Goal: Contribute content

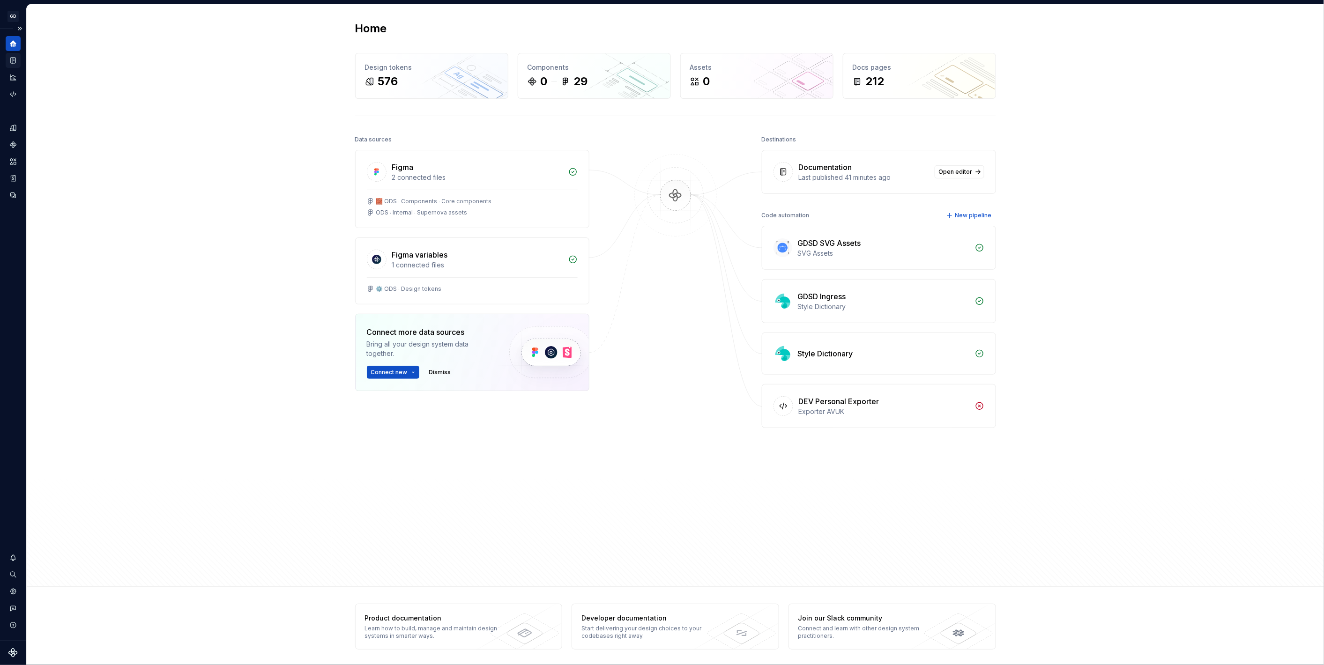
click at [16, 62] on icon "Documentation" at bounding box center [13, 60] width 8 height 8
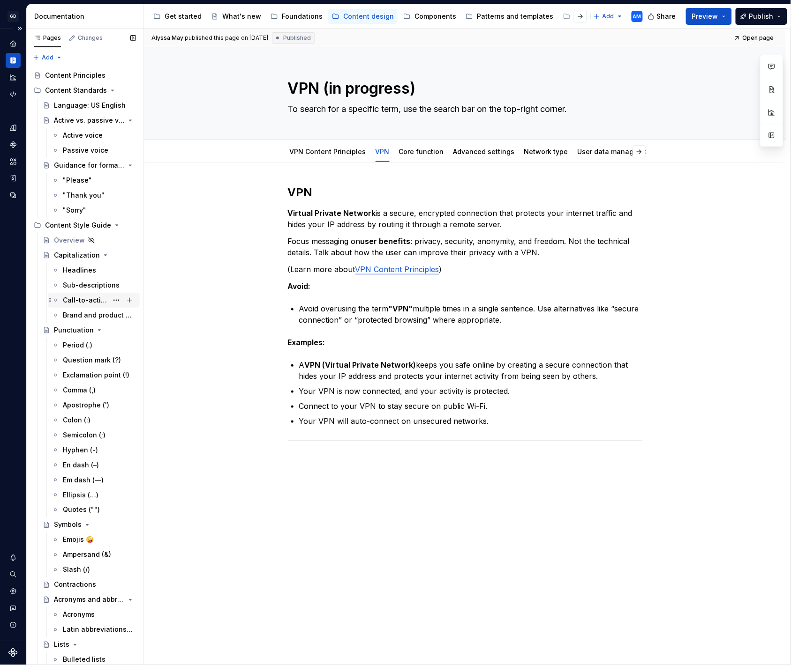
click at [89, 298] on div "Call-to-actions (CTAs)" at bounding box center [85, 300] width 45 height 9
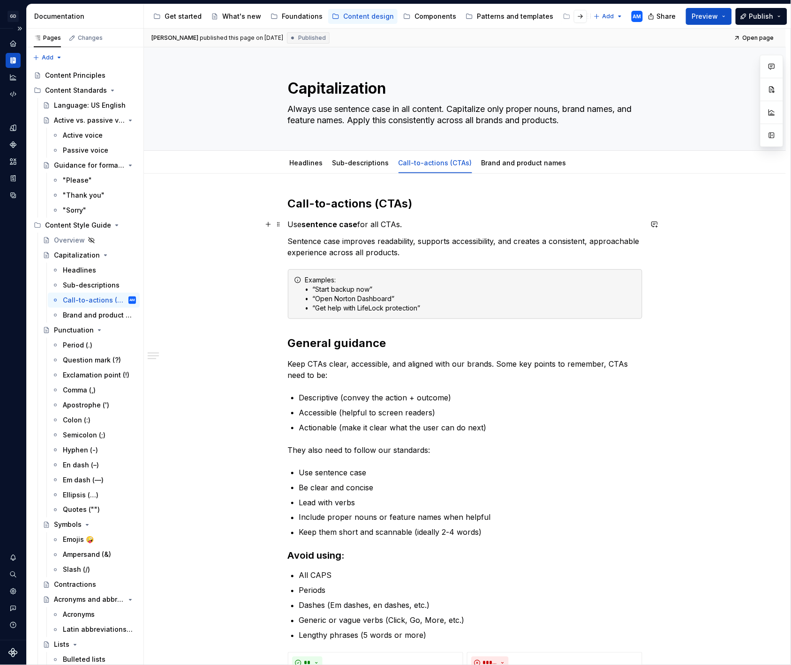
type textarea "*"
click at [419, 227] on p "Use sentence case for all CTAs." at bounding box center [465, 224] width 354 height 11
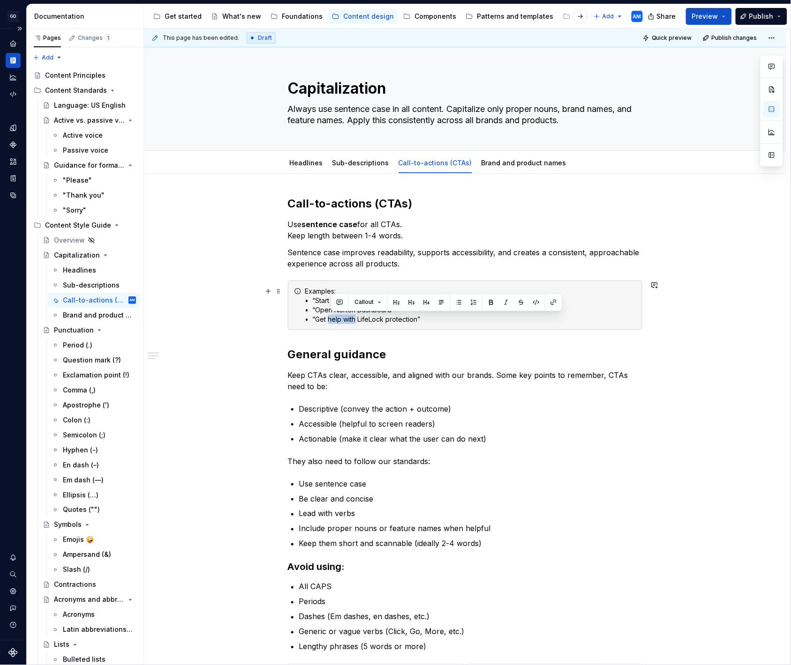
drag, startPoint x: 358, startPoint y: 321, endPoint x: 332, endPoint y: 321, distance: 26.2
click at [332, 321] on div "Examples: • “Start backup now” • “Open Norton Dashboard”  • “Get help with Life…" at bounding box center [470, 305] width 331 height 37
click at [419, 265] on p "Sentence case improves readability, supports accessibility, and creates a consi…" at bounding box center [465, 258] width 354 height 22
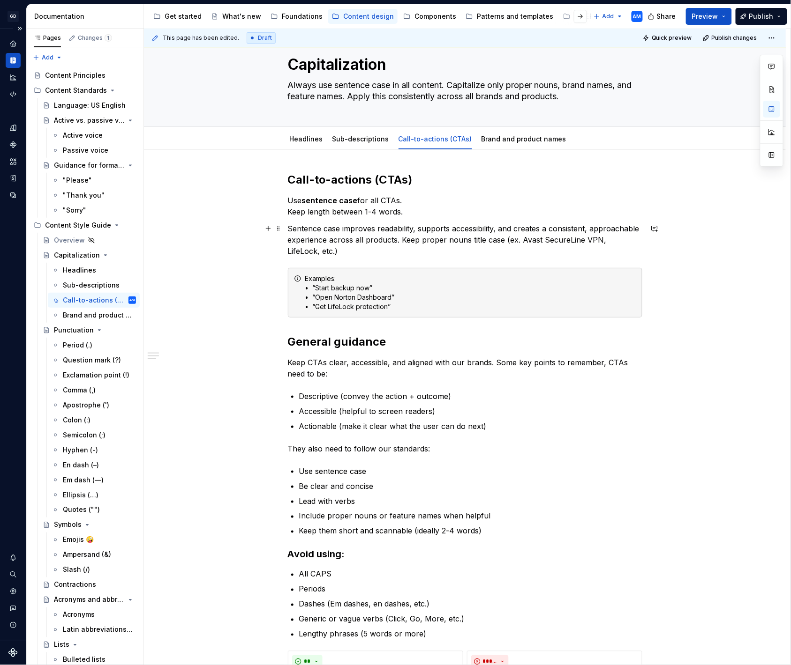
scroll to position [21, 0]
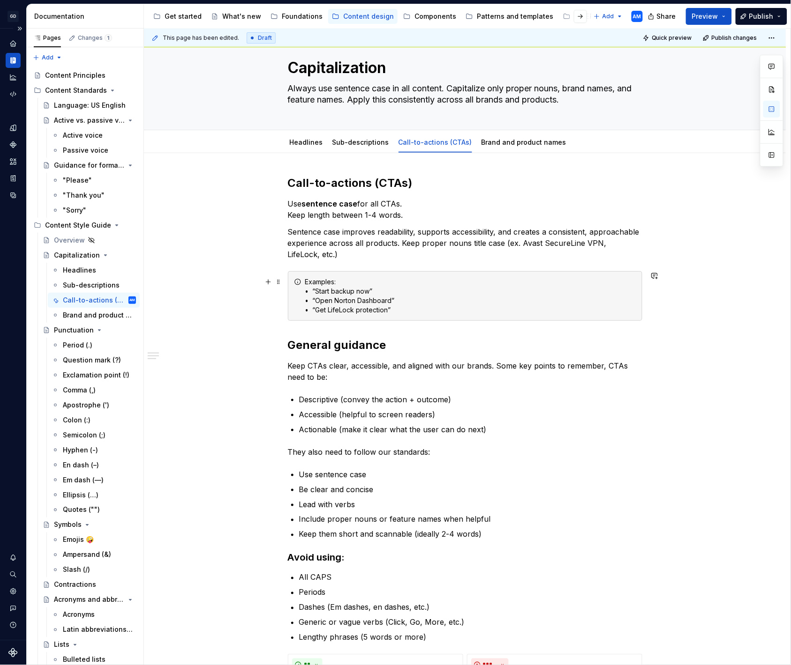
click at [364, 301] on div "Examples: • “Start backup now” • “Open Norton Dashboard”  • “Get LifeLock prote…" at bounding box center [470, 295] width 331 height 37
click at [380, 289] on div "Examples: • “Start backup now” • “Open Norton dashboard”  • “Get LifeLock prote…" at bounding box center [470, 295] width 331 height 37
click at [382, 292] on div "Examples: • “Start backup now” • “Open Norton dashboard”  • “Get LifeLock prote…" at bounding box center [470, 295] width 331 height 37
click at [317, 292] on div "Examples: • “Start backup now” • “Open Norton dashboard”  • “Get LifeLock prote…" at bounding box center [470, 295] width 331 height 37
click at [377, 289] on div "Examples: • Start backup now” • “Open Norton dashboard”  • “Get LifeLock protec…" at bounding box center [470, 295] width 331 height 37
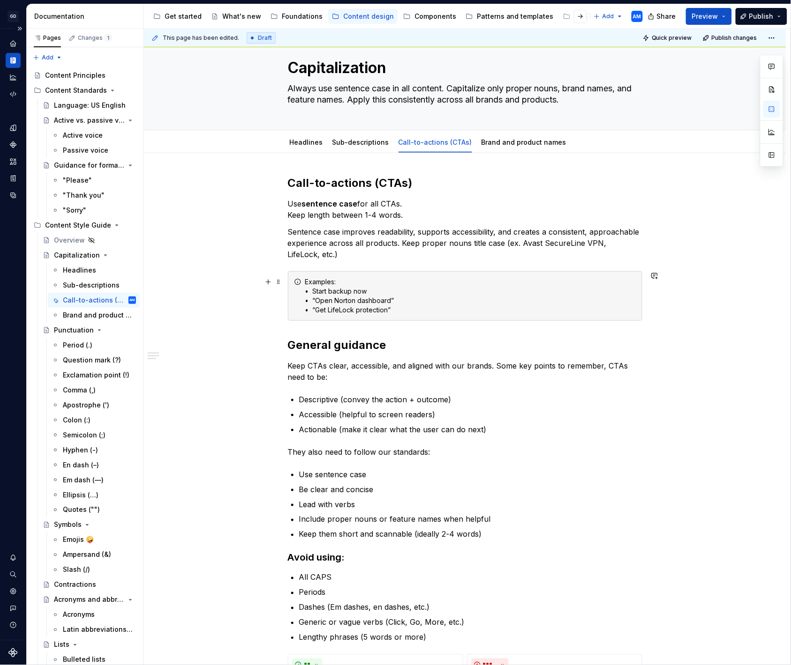
click at [319, 301] on div "Examples: • Start backup now • “Open Norton dashboard”  • “Get LifeLock protect…" at bounding box center [470, 295] width 331 height 37
click at [394, 301] on div "Examples: • Start backup now • Open Norton dashboard”  • “Get LifeLock protecti…" at bounding box center [470, 295] width 331 height 37
click at [395, 309] on div "Examples: • Start backup now • Open Norton dashboard • “Get LifeLock protection”" at bounding box center [470, 295] width 331 height 37
click at [317, 309] on div "Examples: • Start backup now • Open Norton dashboard • “Get LifeLock protection" at bounding box center [470, 295] width 331 height 37
click at [381, 310] on div "Examples: • Start backup now • Open Norton dashboard • Get LifeLock protection" at bounding box center [470, 295] width 331 height 37
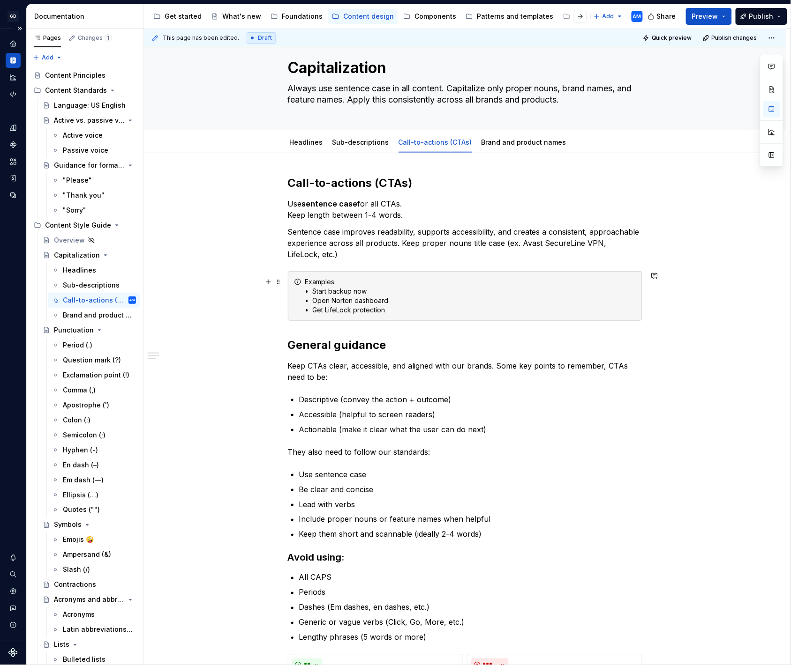
click at [388, 310] on div "Examples: • Start backup now • Open Norton dashboard • Get LifeLock protection" at bounding box center [470, 295] width 331 height 37
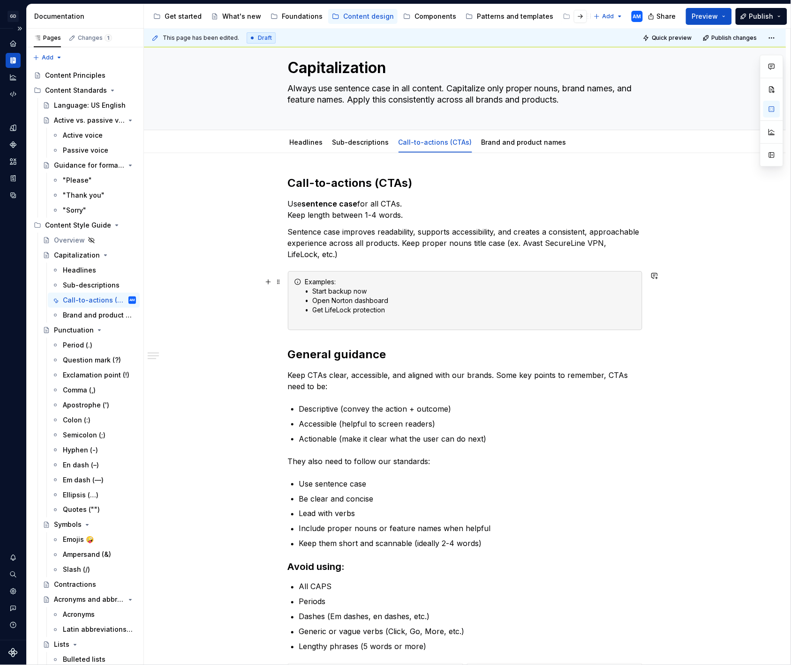
click at [385, 311] on div "Examples: • Start backup now • Open Norton dashboard • Get LifeLock protection" at bounding box center [470, 300] width 331 height 47
copy div "• Get LifeLock protection"
drag, startPoint x: 390, startPoint y: 311, endPoint x: 319, endPoint y: 321, distance: 72.0
click at [306, 312] on div "Examples: • Start backup now • Open Norton dashboard • Get LifeLock protection" at bounding box center [470, 300] width 331 height 47
click at [319, 321] on div "Examples: • Start backup now • Open Norton dashboard • Get LifeLock protection" at bounding box center [470, 300] width 331 height 47
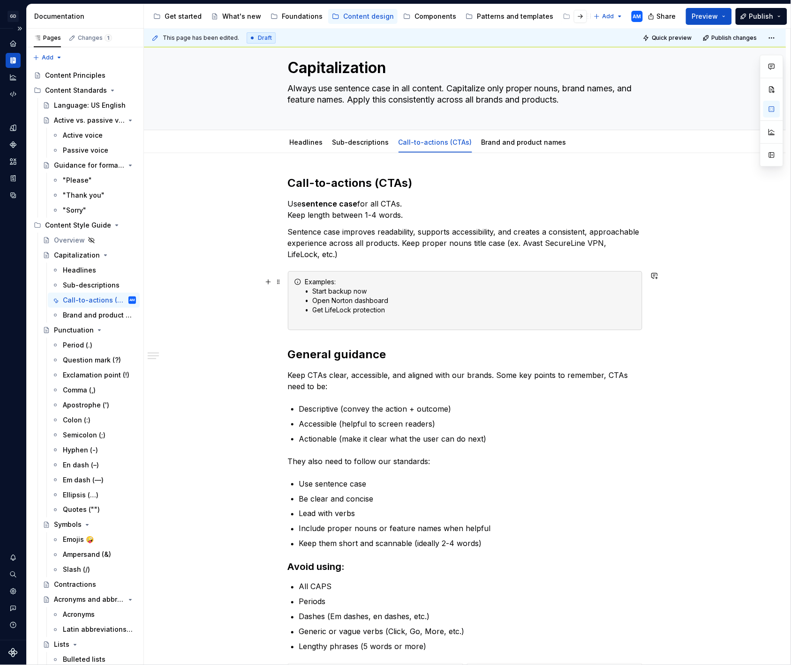
click at [317, 321] on div "Examples: • Start backup now • Open Norton dashboard • Get LifeLock protection" at bounding box center [470, 300] width 331 height 47
click at [358, 320] on div "Examples: • Start backup now • Open Norton dashboard • Get LifeLock protection …" at bounding box center [470, 300] width 331 height 47
drag, startPoint x: 388, startPoint y: 321, endPoint x: 316, endPoint y: 323, distance: 71.8
click at [316, 323] on div "Examples: • Start backup now • Open Norton dashboard • Get LifeLock protection …" at bounding box center [470, 300] width 331 height 47
drag, startPoint x: 372, startPoint y: 321, endPoint x: 341, endPoint y: 323, distance: 31.5
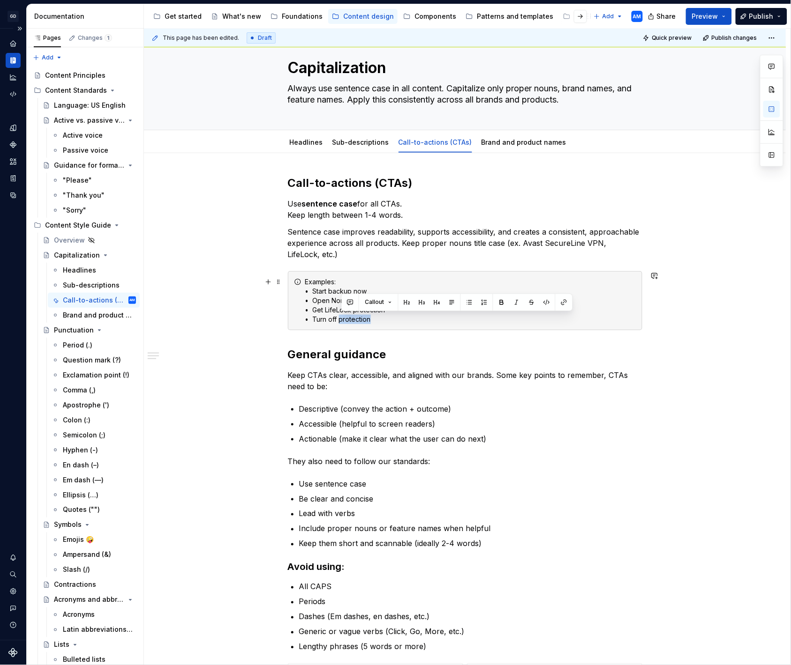
click at [341, 323] on div "Examples: • Start backup now • Open Norton dashboard • Get LifeLock protection …" at bounding box center [470, 300] width 331 height 47
click at [584, 471] on div "Call-to-actions (CTAs) Use sentence case for all CTAs.  Keep length between 1-4…" at bounding box center [465, 519] width 354 height 686
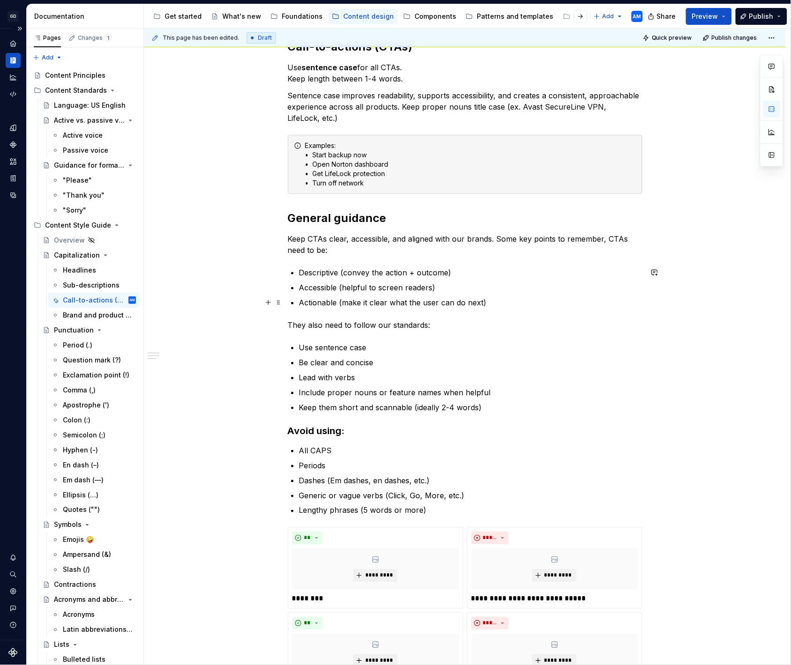
scroll to position [126, 0]
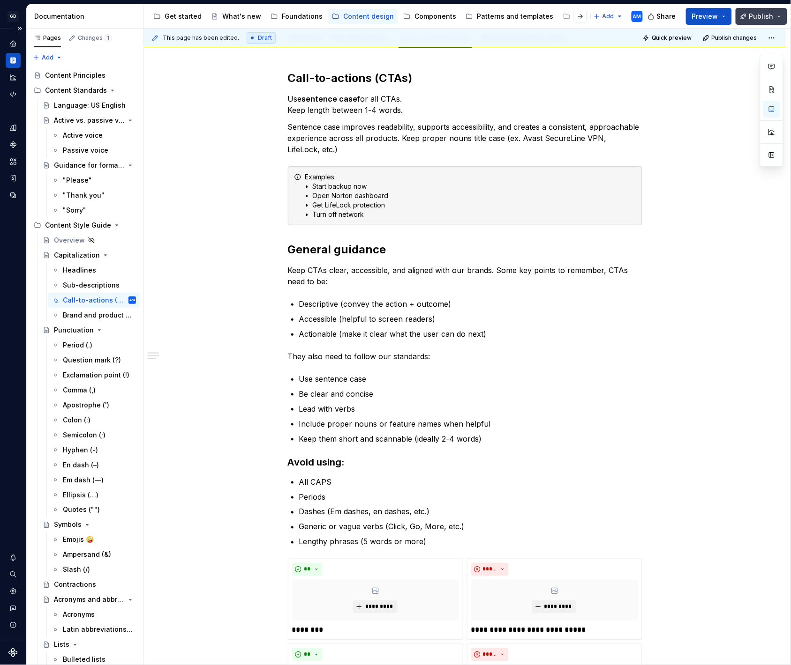
click at [756, 13] on span "Publish" at bounding box center [761, 16] width 24 height 9
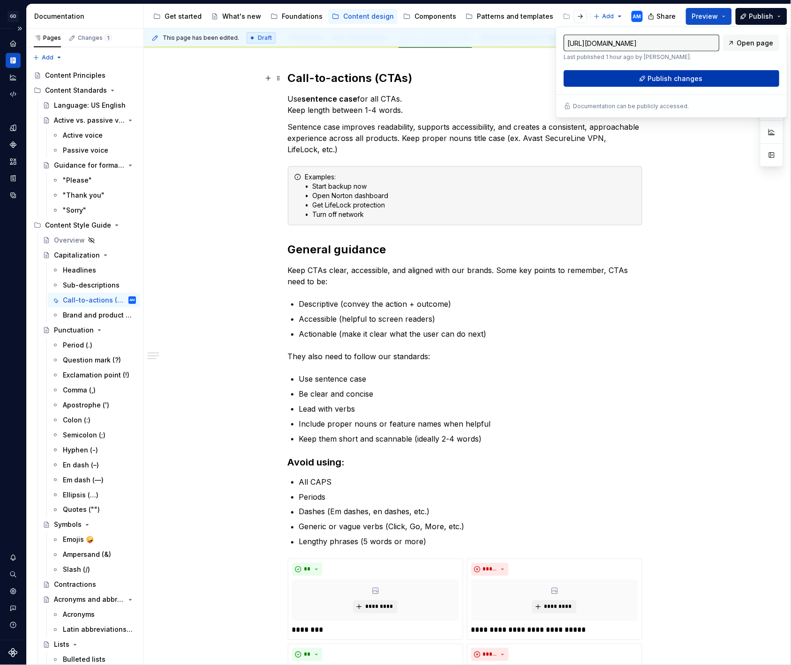
click at [695, 79] on span "Publish changes" at bounding box center [675, 78] width 55 height 9
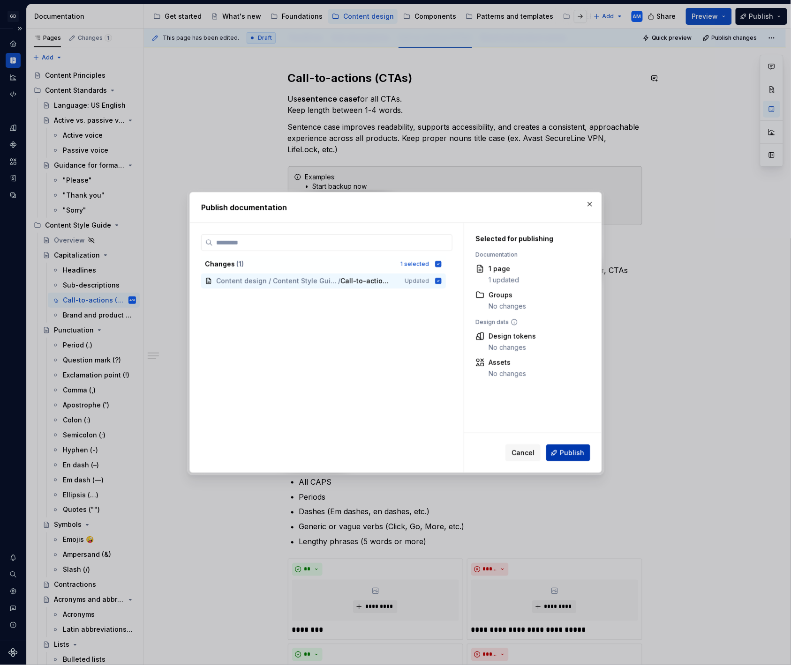
click at [562, 450] on span "Publish" at bounding box center [572, 452] width 24 height 9
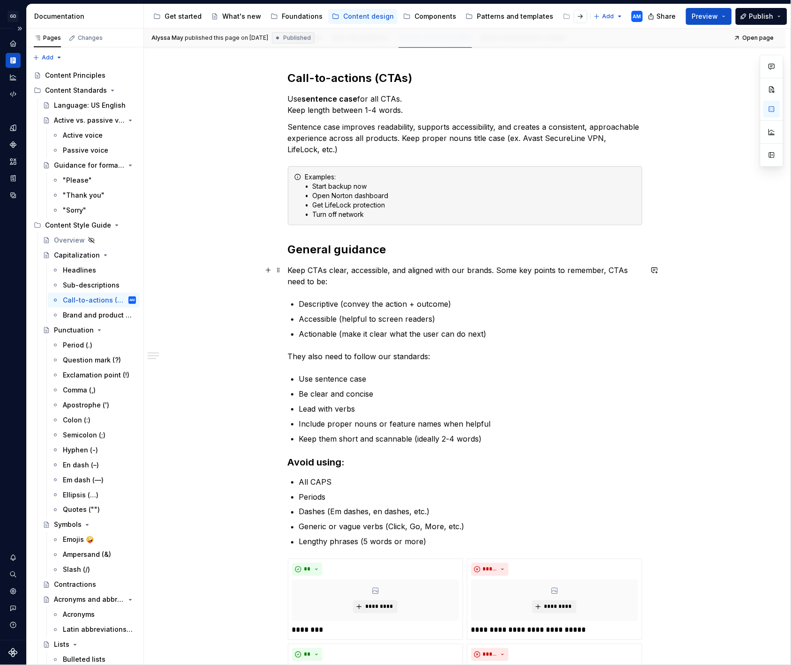
scroll to position [38, 0]
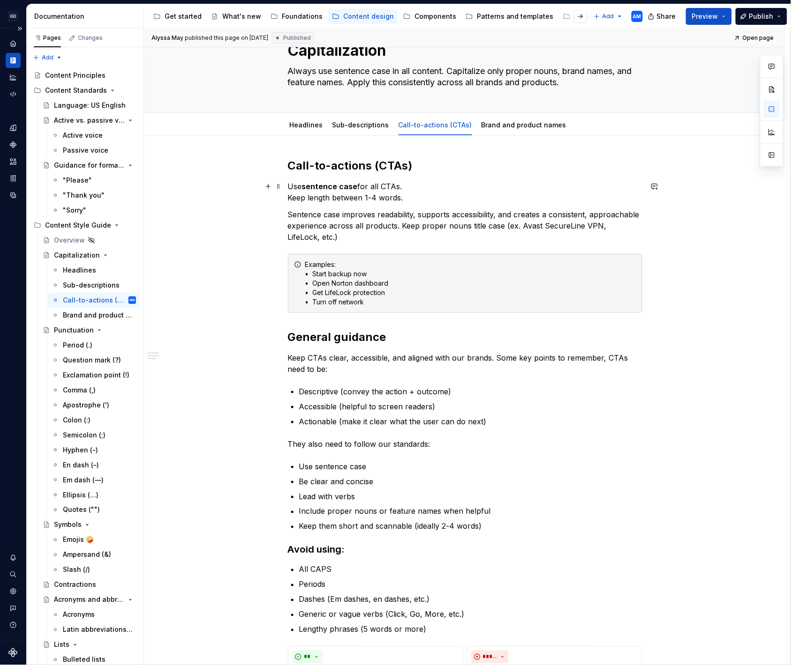
click at [371, 200] on p "Use sentence case for all CTAs.  Keep length between 1-4 words." at bounding box center [465, 192] width 354 height 22
click at [448, 526] on p "Keep them short and scannable (ideally 2-4 words)" at bounding box center [470, 526] width 343 height 11
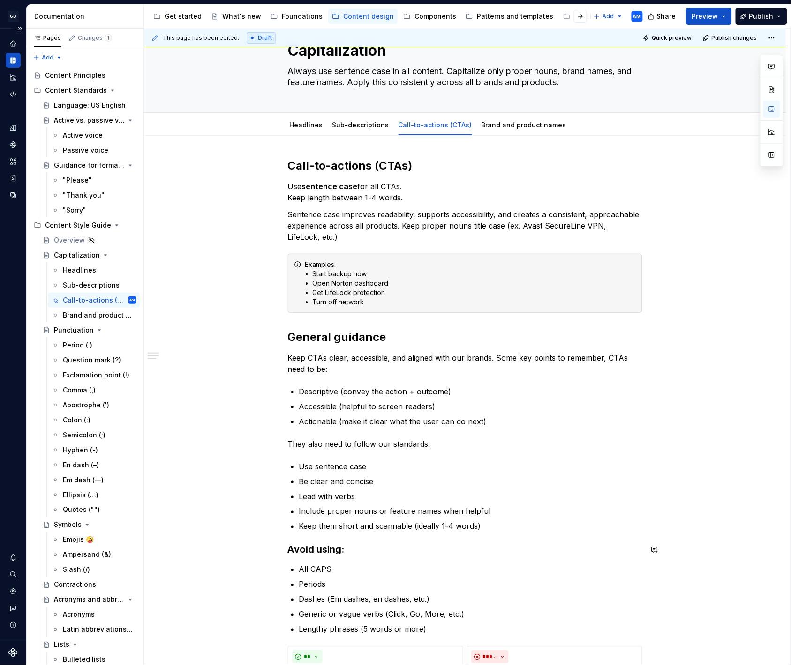
click at [497, 560] on div "Call-to-actions (CTAs) Use sentence case for all CTAs.  Keep length between 1-4…" at bounding box center [465, 501] width 354 height 686
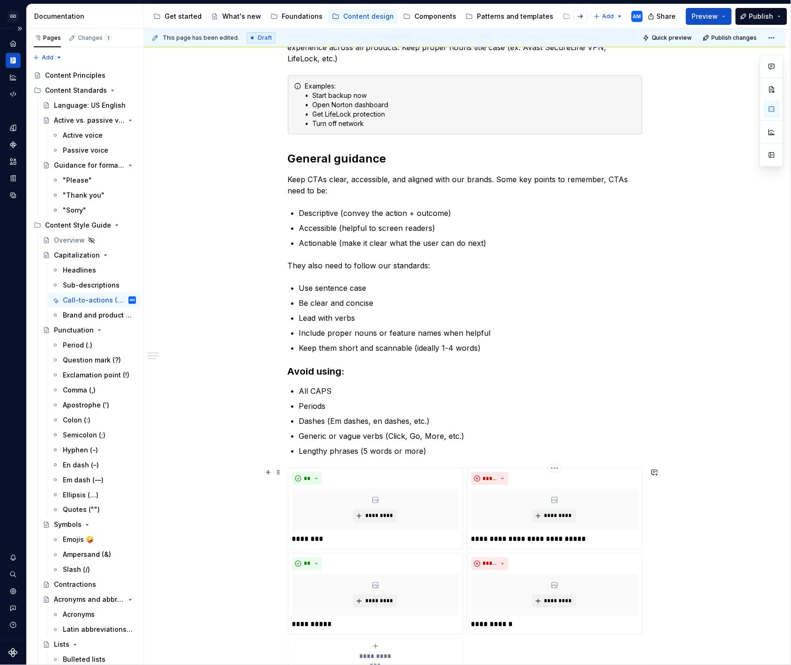
scroll to position [52, 0]
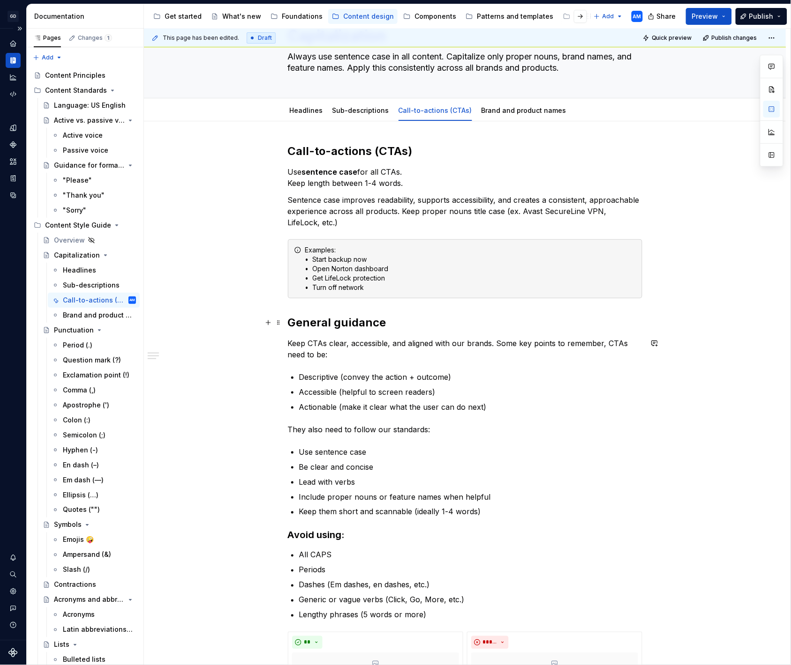
click at [228, 320] on div "Call-to-actions (CTAs) Use sentence case for all CTAs.  Keep length between 1-4…" at bounding box center [465, 580] width 642 height 919
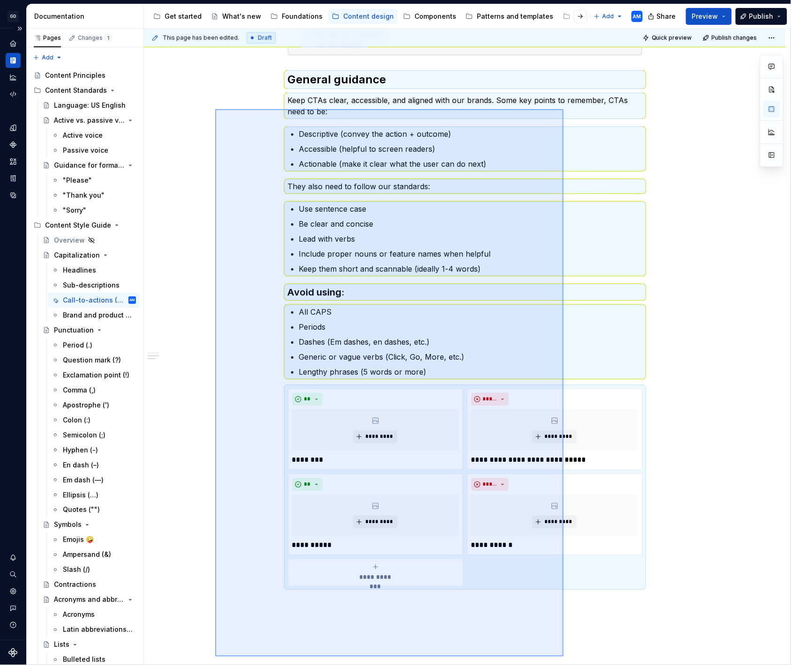
scroll to position [301, 0]
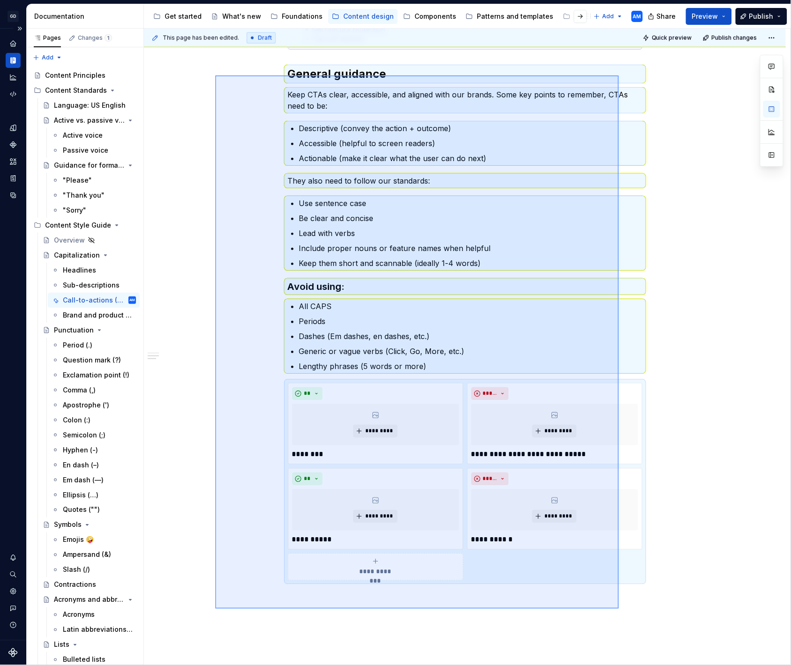
drag, startPoint x: 215, startPoint y: 324, endPoint x: 620, endPoint y: 612, distance: 497.0
click at [620, 612] on div "This page has been edited. Draft Quick preview Publish changes Capitalization A…" at bounding box center [467, 347] width 646 height 637
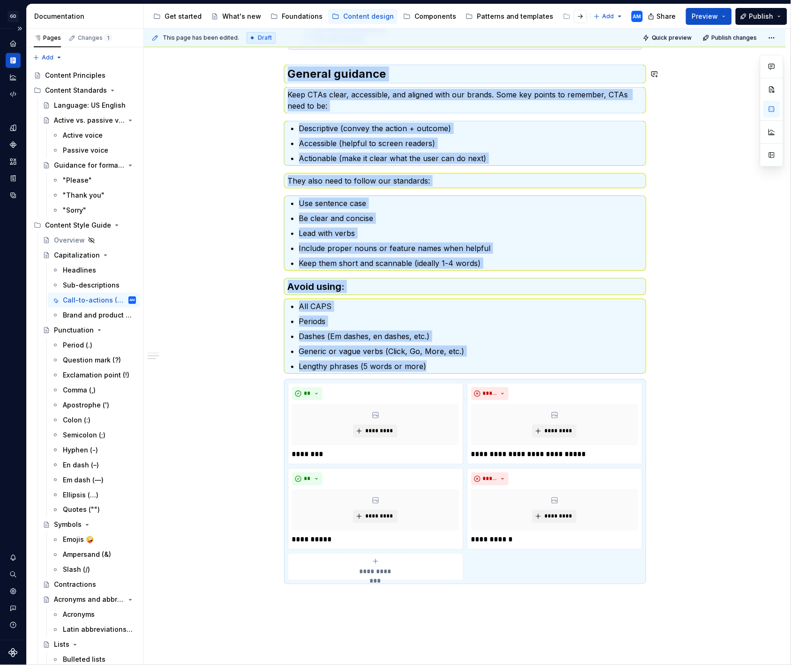
copy div "Examples: • Start backup now • Open Norton dashboard • Get LifeLock protection …"
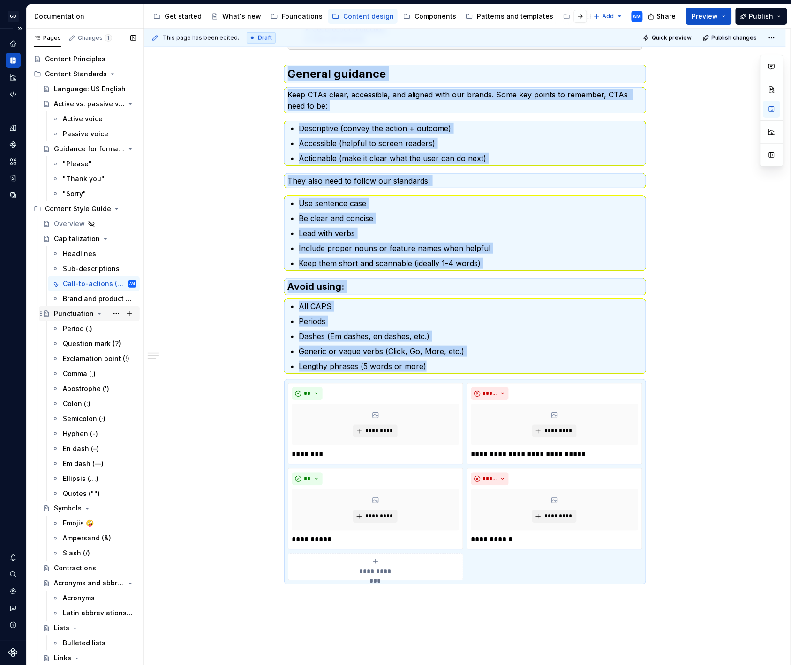
scroll to position [16, 0]
click at [119, 210] on button "Page tree" at bounding box center [116, 209] width 13 height 13
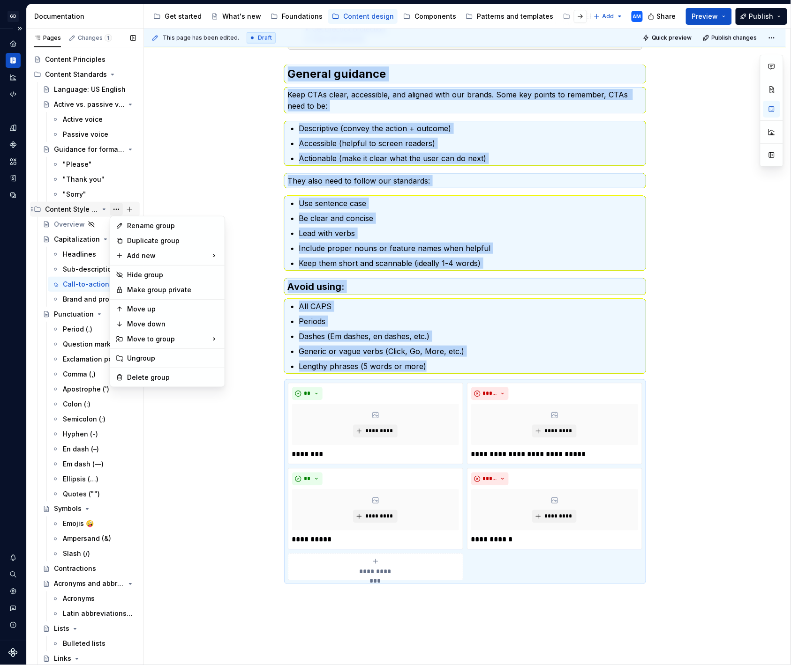
type textarea "*"
click at [239, 261] on div "New page" at bounding box center [264, 258] width 80 height 15
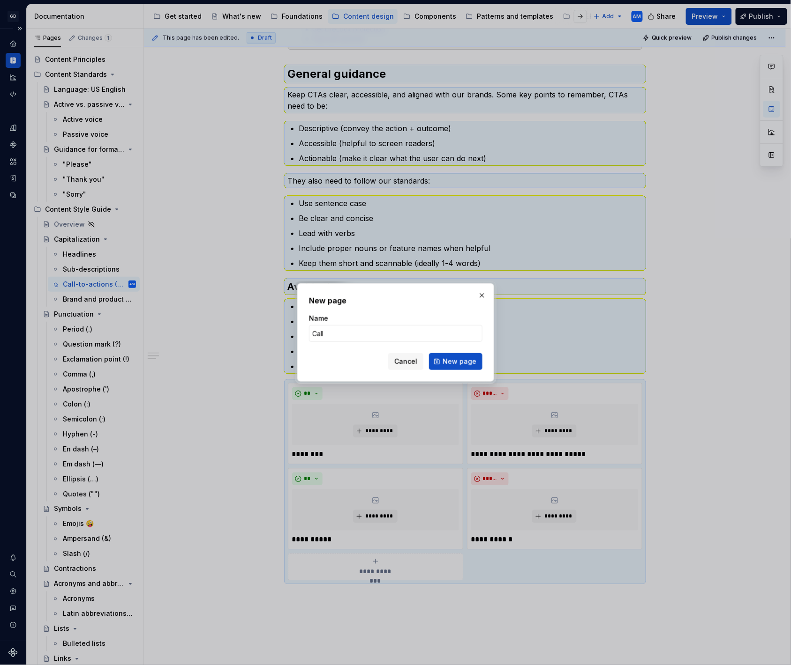
type input "Call-to-Actions (CTAs)"
click at [458, 361] on span "New page" at bounding box center [459, 361] width 34 height 9
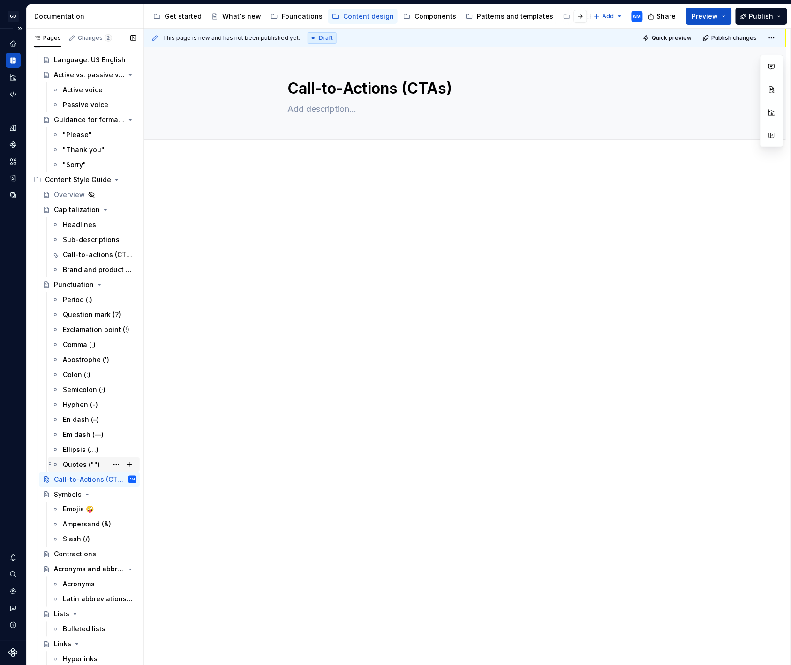
scroll to position [45, 0]
click at [343, 187] on p at bounding box center [465, 188] width 354 height 11
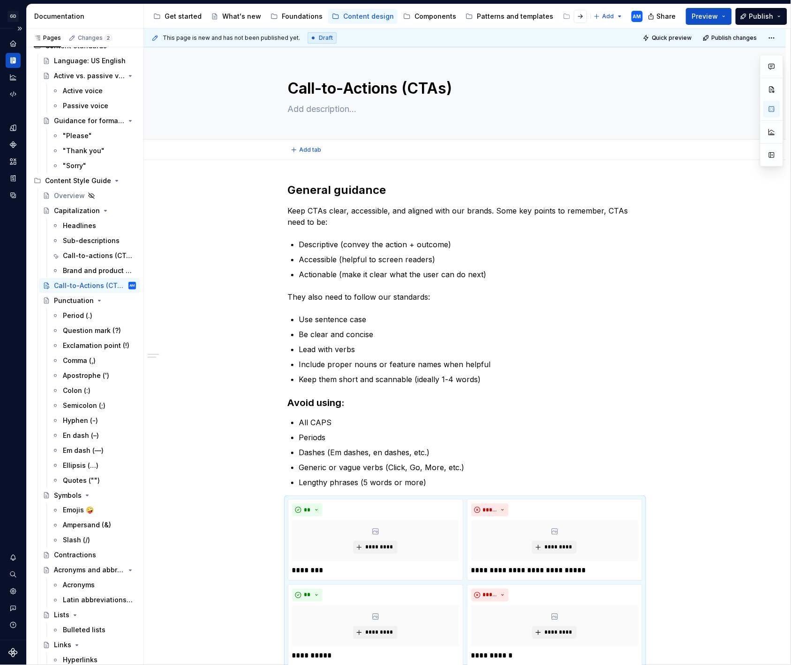
click at [309, 159] on div "Add tab" at bounding box center [465, 150] width 642 height 21
click at [303, 173] on div "**********" at bounding box center [465, 534] width 642 height 748
click at [95, 252] on div "Call-to-actions (CTAs)" at bounding box center [85, 255] width 45 height 9
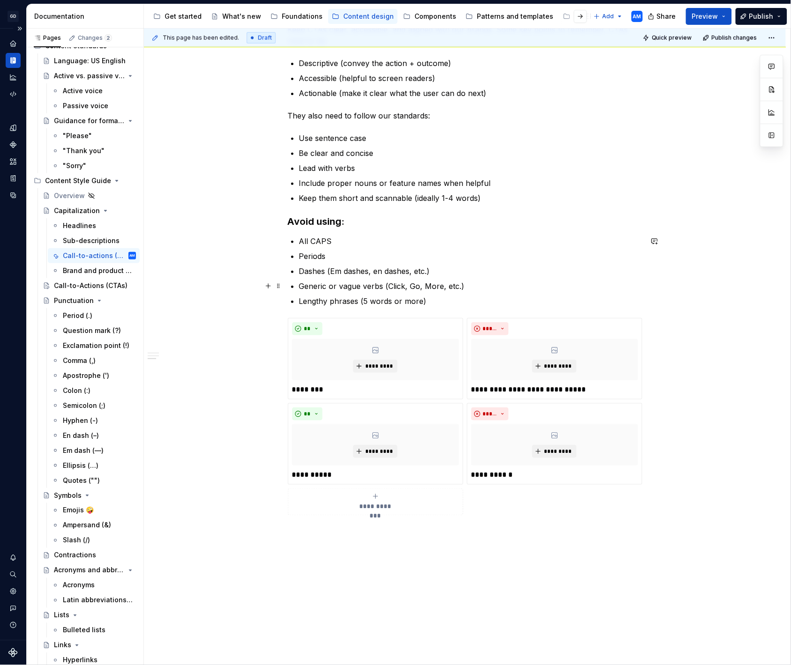
scroll to position [353, 0]
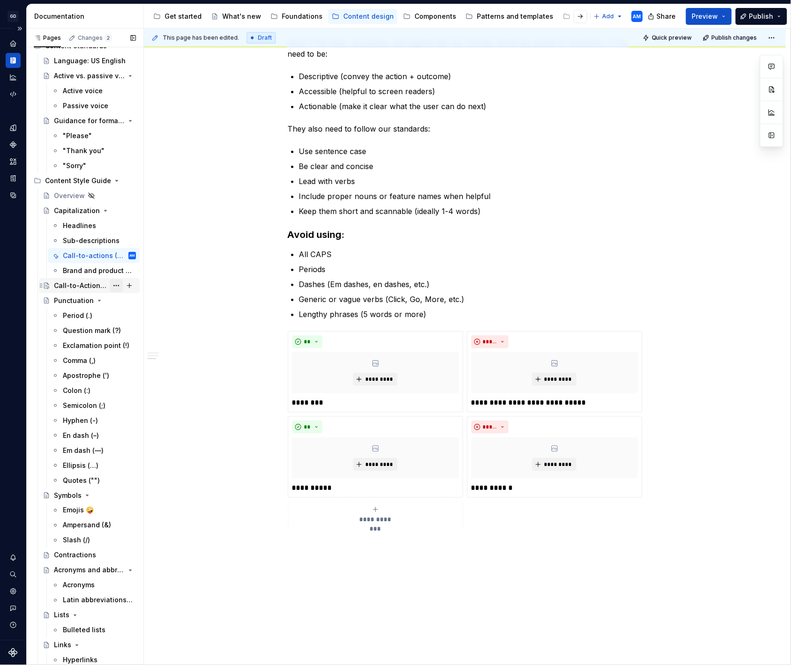
click at [116, 286] on button "Page tree" at bounding box center [116, 285] width 13 height 13
click at [230, 269] on html "GD Oxygen AM Design system data Documentation Accessibility guide for tree Page…" at bounding box center [395, 332] width 791 height 665
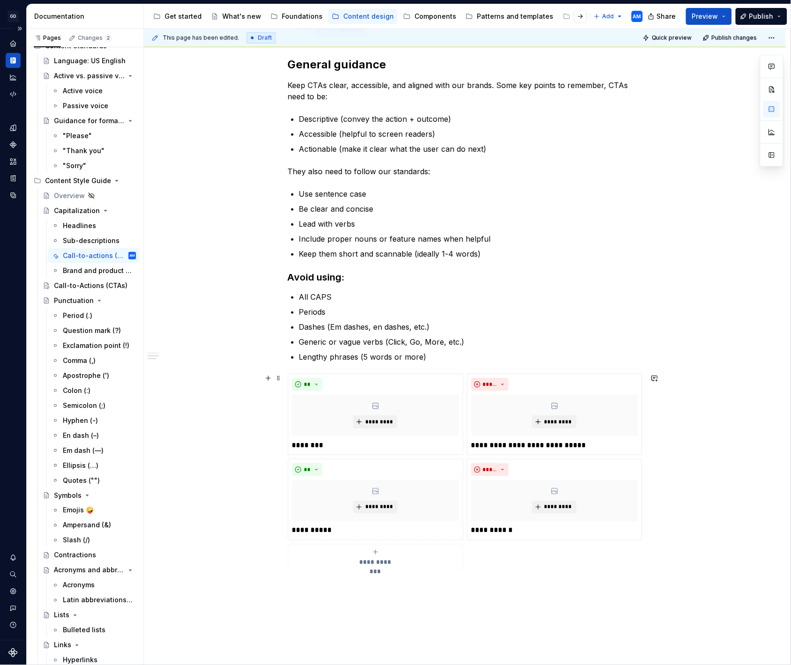
scroll to position [303, 0]
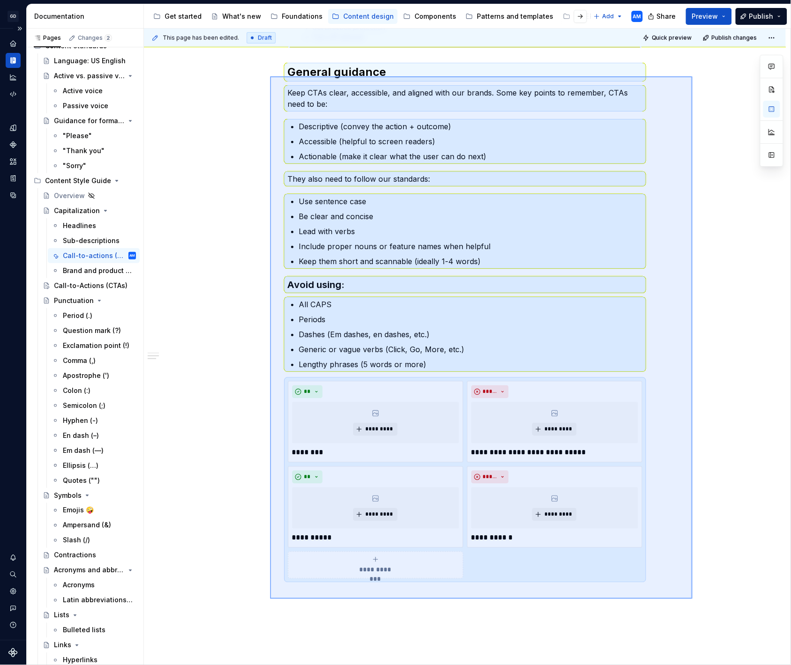
drag, startPoint x: 692, startPoint y: 599, endPoint x: 270, endPoint y: 76, distance: 671.8
click at [270, 76] on div "This page has been edited. Draft Quick preview Publish changes Capitalization A…" at bounding box center [467, 347] width 646 height 637
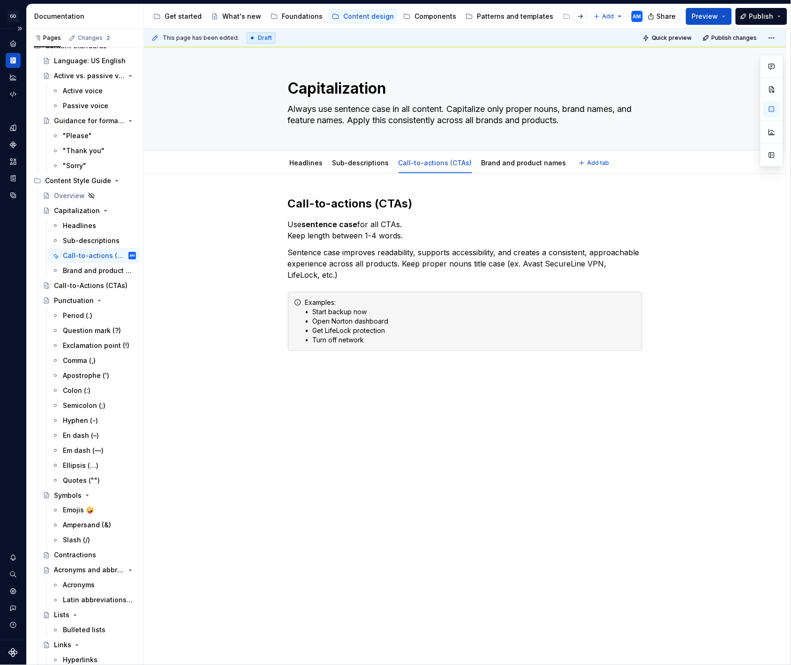
scroll to position [0, 0]
type textarea "*"
click at [321, 384] on div "This page has been edited. Draft Quick preview Publish changes Capitalization A…" at bounding box center [467, 347] width 646 height 637
click at [311, 375] on div "Call-to-actions (CTAs) Use sentence case for all CTAs.  Keep length between 1-4…" at bounding box center [465, 368] width 642 height 388
click at [396, 375] on div "Call-to-actions (CTAs) Use sentence case for all CTAs.  Keep length between 1-4…" at bounding box center [465, 290] width 354 height 188
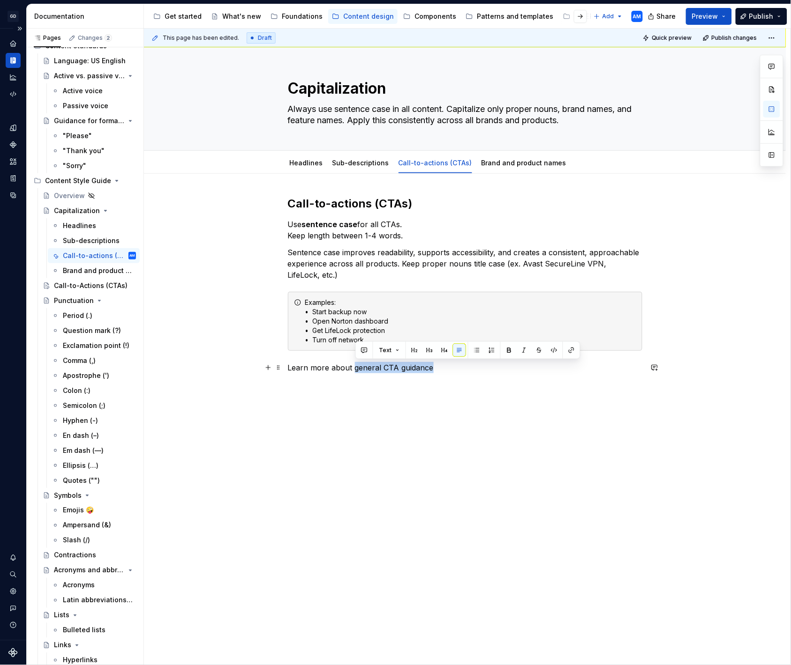
drag, startPoint x: 442, startPoint y: 369, endPoint x: 355, endPoint y: 372, distance: 87.2
click at [355, 372] on p "Learn more about general CTA guidance" at bounding box center [465, 367] width 354 height 11
click at [570, 350] on button "button" at bounding box center [571, 350] width 13 height 13
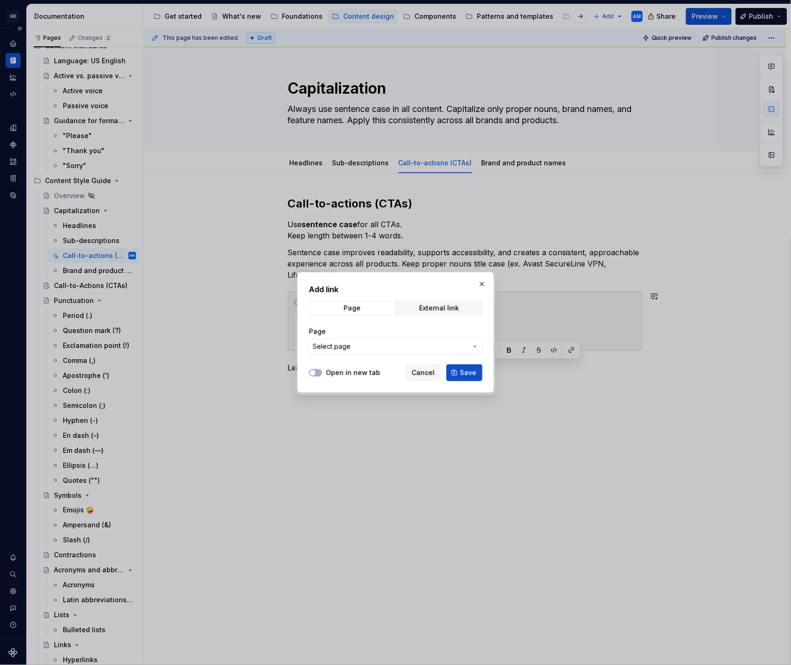
click at [420, 346] on span "Select page" at bounding box center [390, 346] width 155 height 9
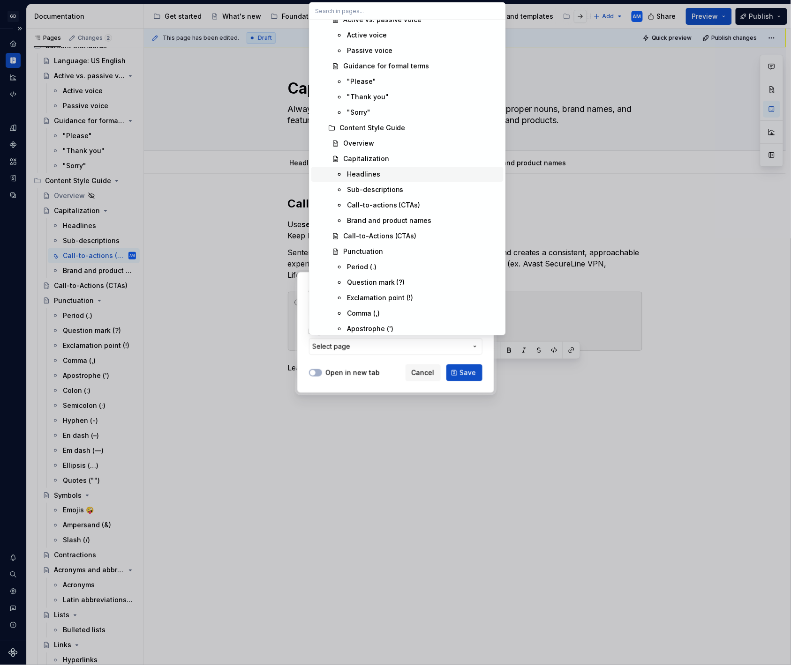
scroll to position [728, 0]
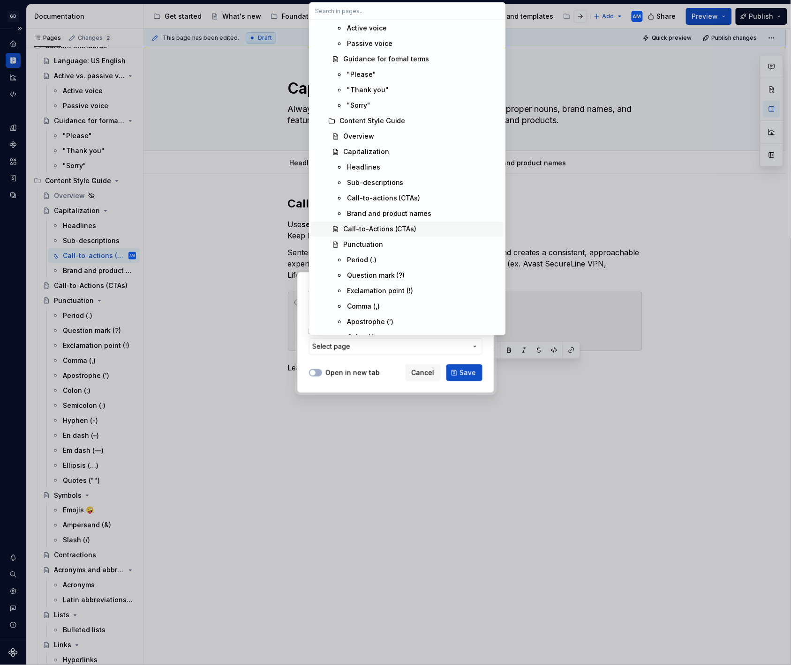
click at [379, 230] on div "Call-to-Actions (CTAs)" at bounding box center [380, 228] width 74 height 9
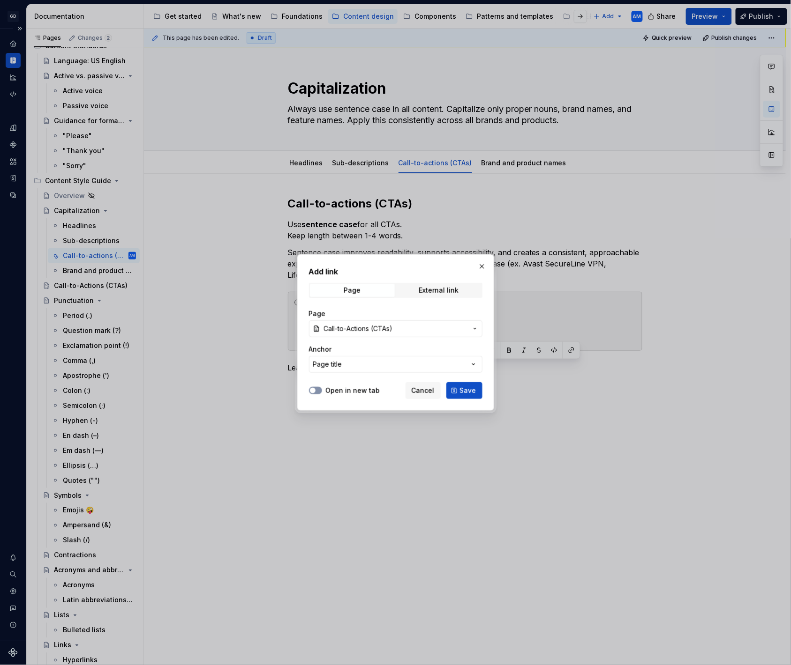
click at [317, 390] on button "Open in new tab" at bounding box center [315, 390] width 13 height 7
click at [470, 386] on span "Save" at bounding box center [468, 390] width 16 height 9
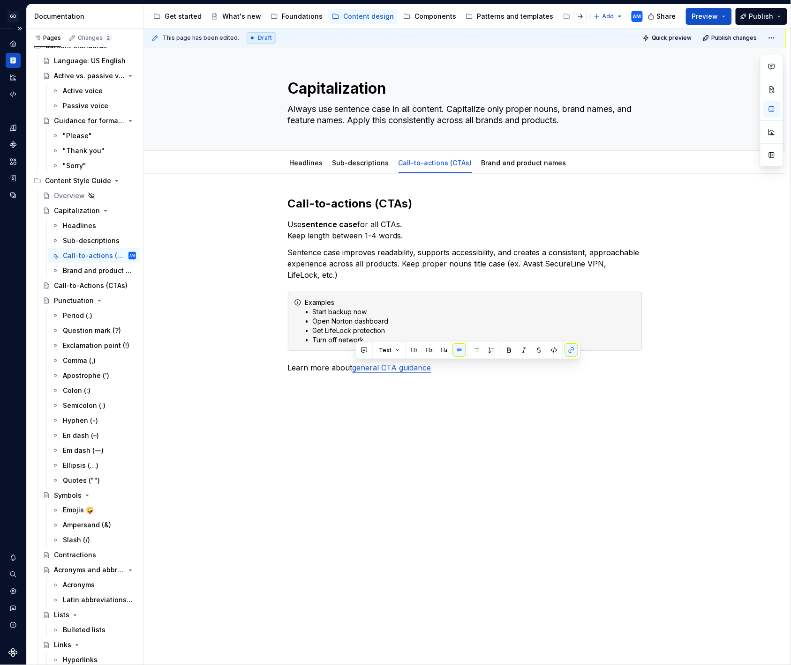
click at [419, 404] on div "Call-to-actions (CTAs) Use sentence case for all CTAs.  Keep length between 1-4…" at bounding box center [465, 379] width 642 height 411
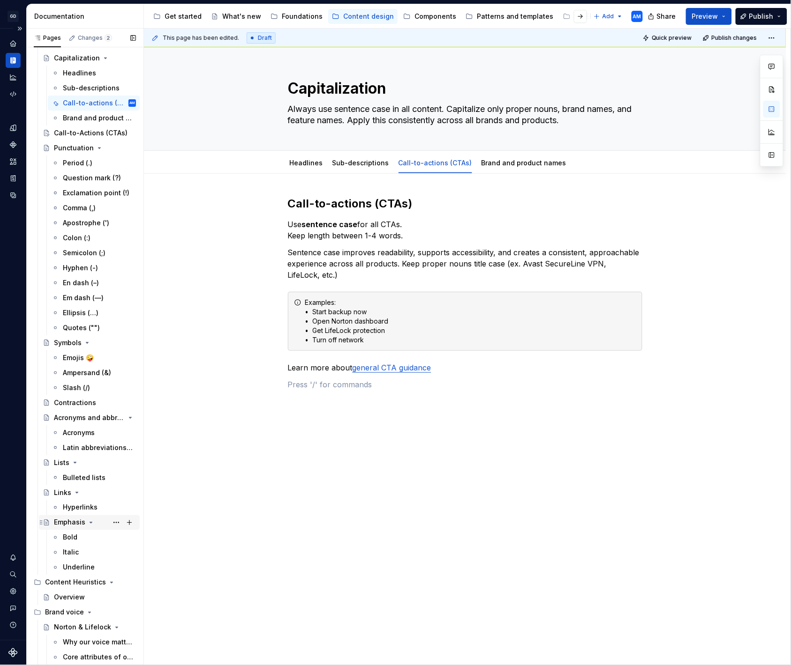
scroll to position [207, 0]
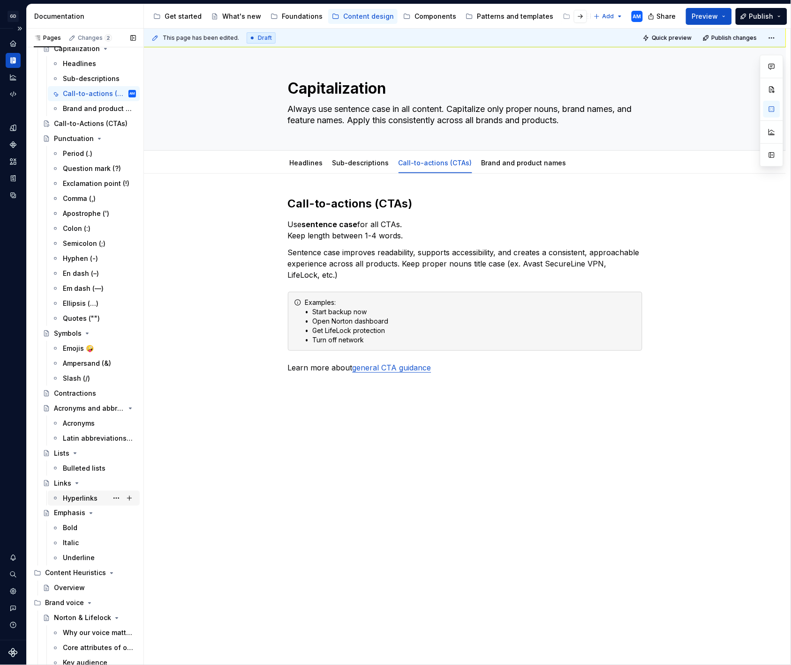
click at [81, 492] on div "Hyperlinks" at bounding box center [99, 498] width 73 height 13
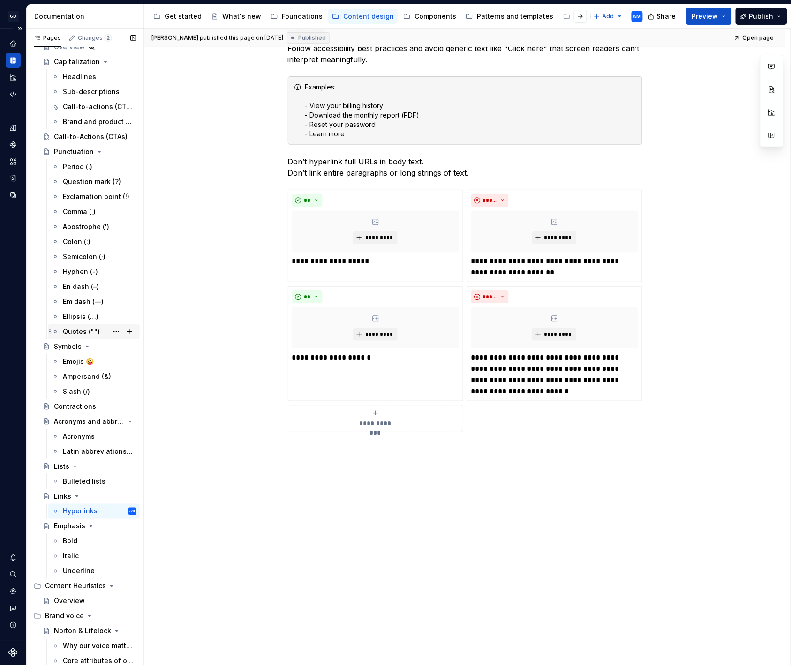
scroll to position [189, 0]
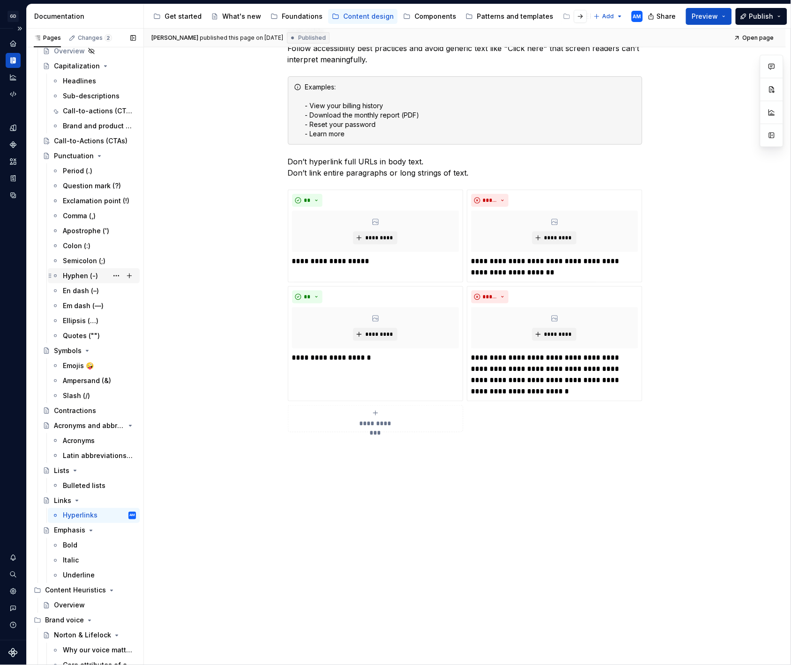
click at [84, 276] on div "Hyphen (-)" at bounding box center [80, 275] width 35 height 9
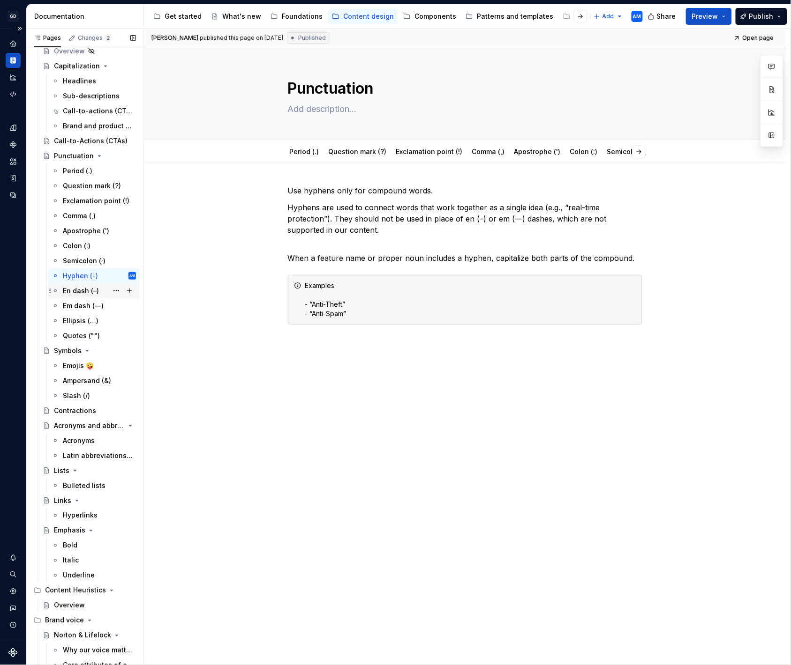
click at [80, 291] on div "En dash (–)" at bounding box center [81, 290] width 36 height 9
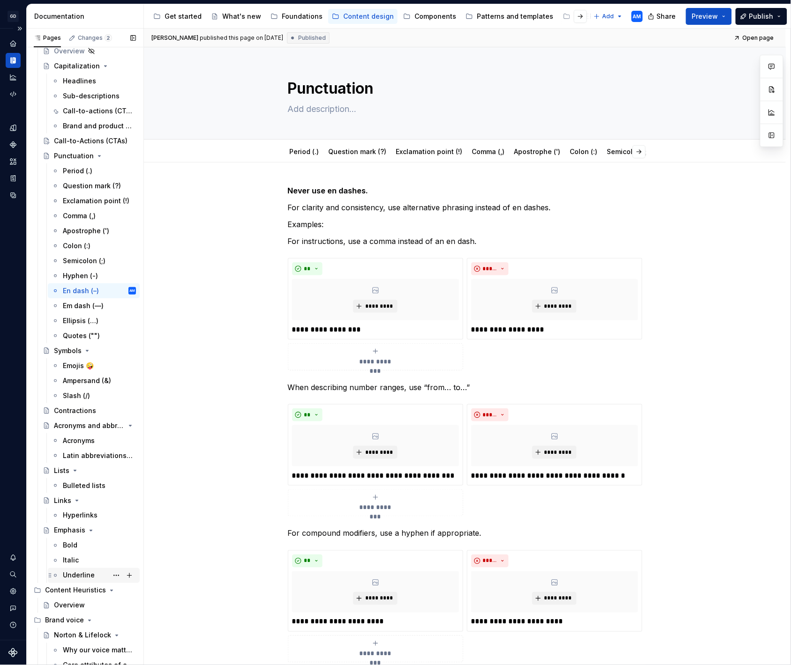
click at [82, 576] on div "Underline" at bounding box center [79, 575] width 32 height 9
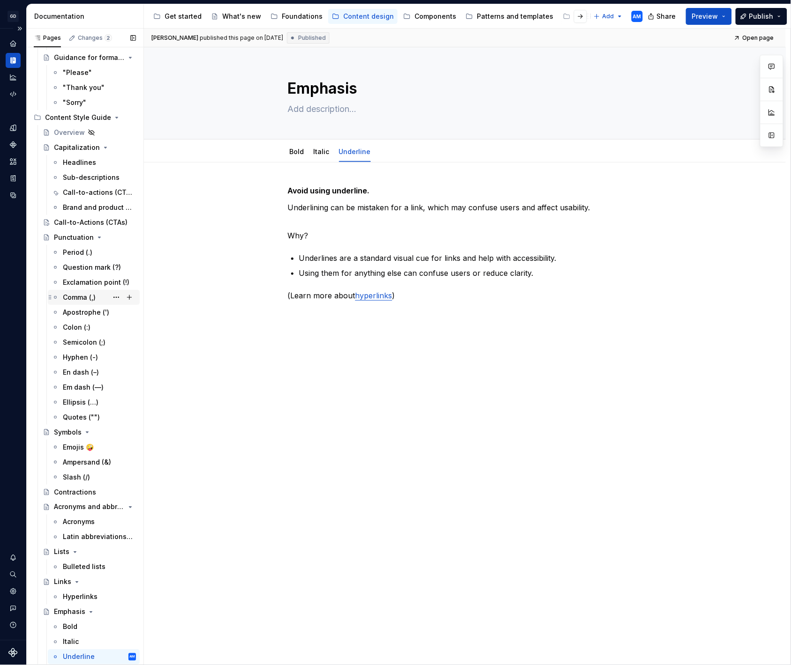
scroll to position [66, 0]
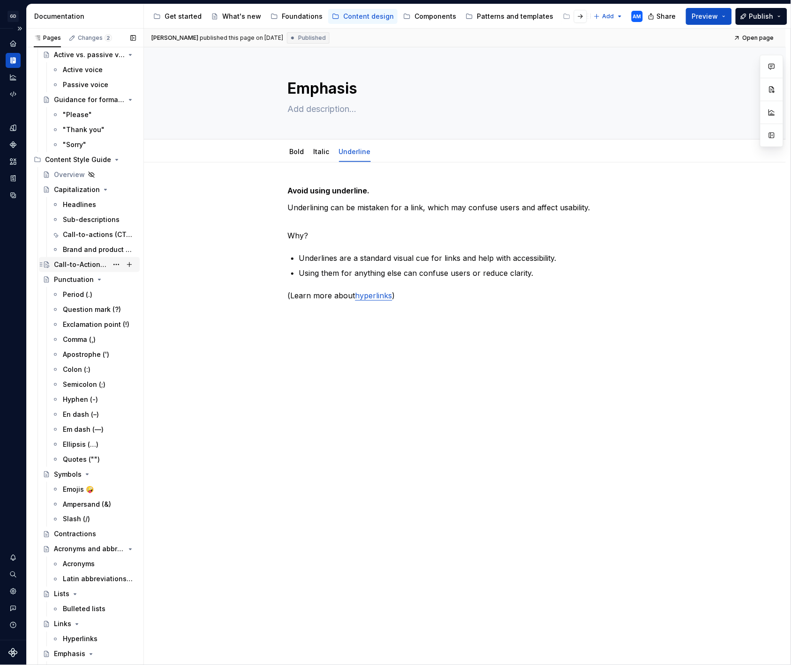
click at [82, 266] on div "Call-to-Actions (CTAs)" at bounding box center [81, 264] width 54 height 9
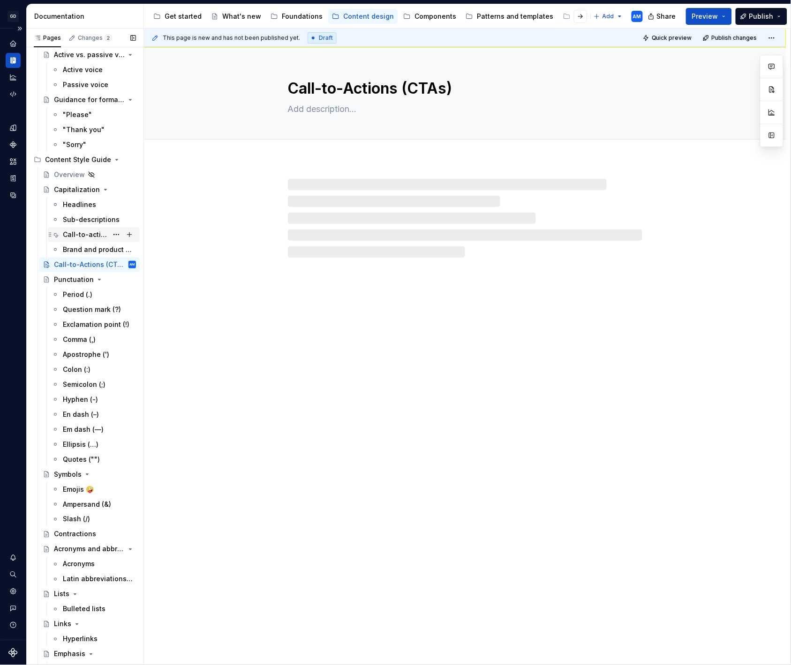
click at [84, 235] on div "Call-to-actions (CTAs)" at bounding box center [85, 234] width 45 height 9
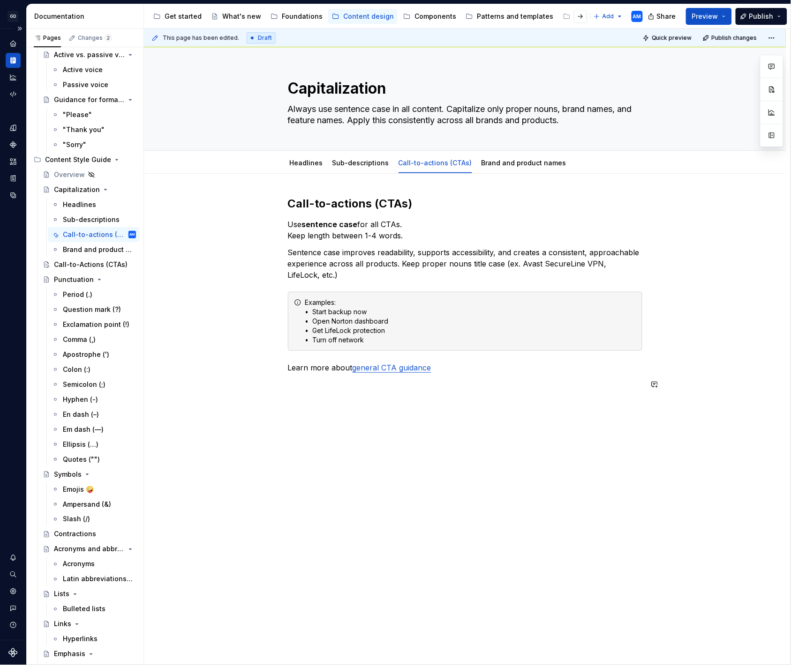
type textarea "*"
click at [399, 392] on div "Call-to-actions (CTAs) Use sentence case for all CTAs.  Keep length between 1-4…" at bounding box center [465, 298] width 354 height 205
click at [289, 368] on div "Call-to-actions (CTAs) Use sentence case for all CTAs.  Keep length between 1-4…" at bounding box center [465, 387] width 642 height 427
click at [448, 368] on p "(Learn more about general CTA guidance" at bounding box center [465, 367] width 354 height 11
click at [439, 411] on div "Call-to-actions (CTAs) Use sentence case for all CTAs.  Keep length between 1-4…" at bounding box center [465, 387] width 642 height 427
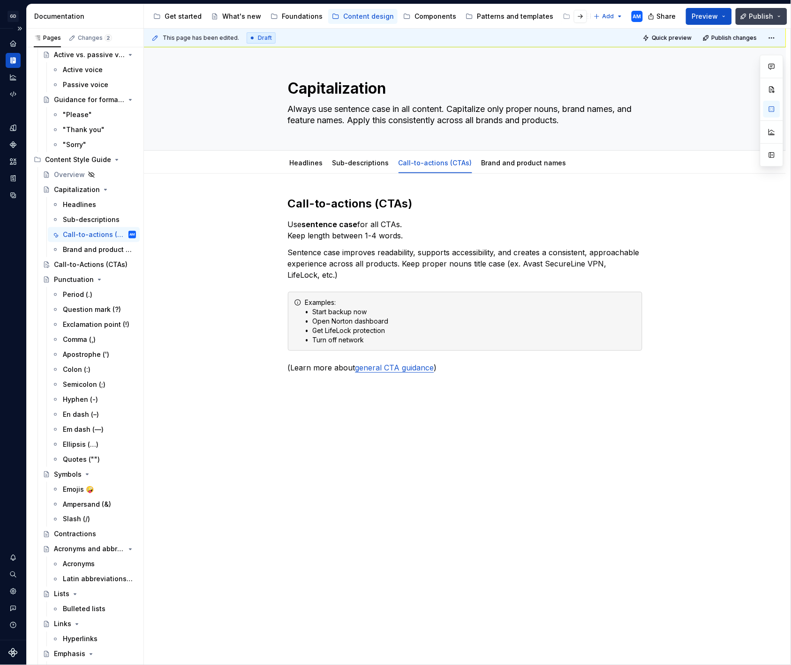
click at [758, 14] on span "Publish" at bounding box center [761, 16] width 24 height 9
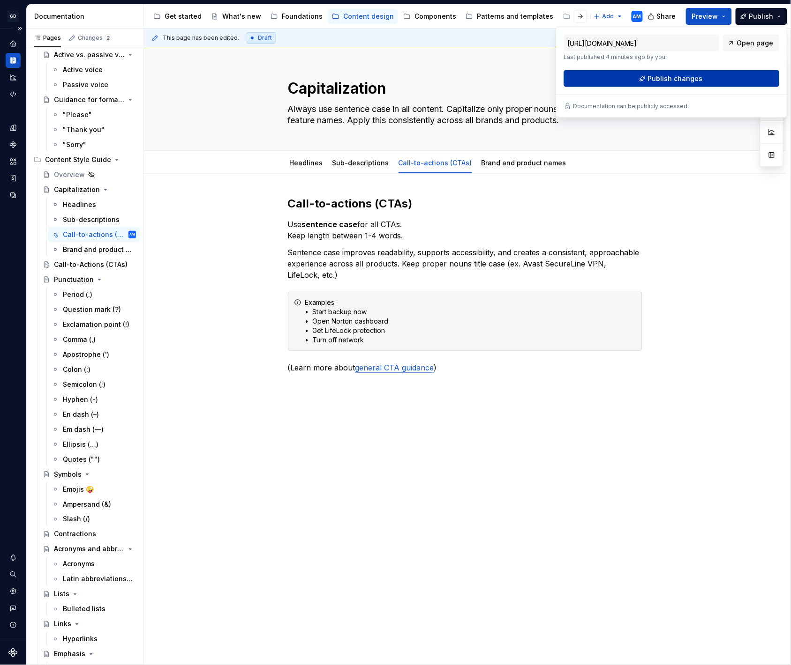
click at [703, 77] on button "Publish changes" at bounding box center [672, 78] width 216 height 17
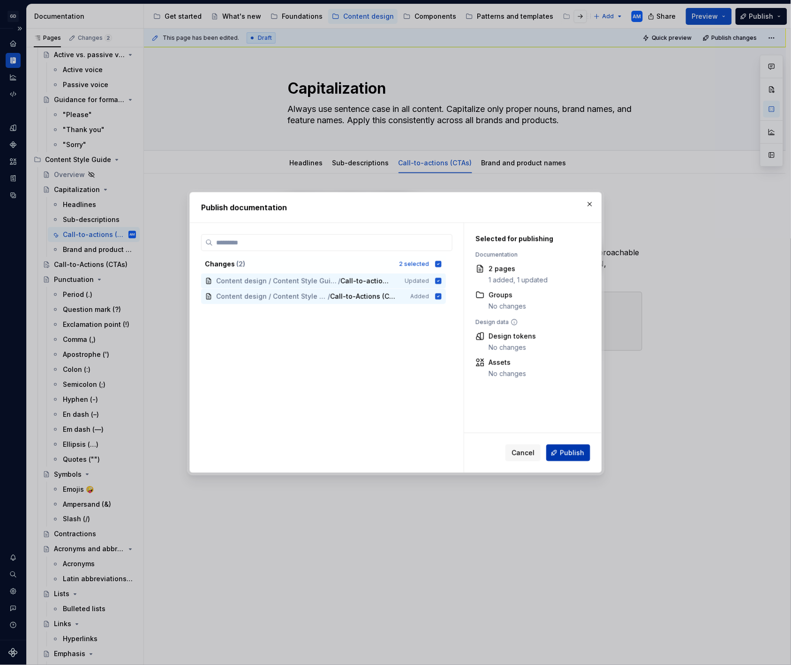
click at [565, 454] on span "Publish" at bounding box center [572, 452] width 24 height 9
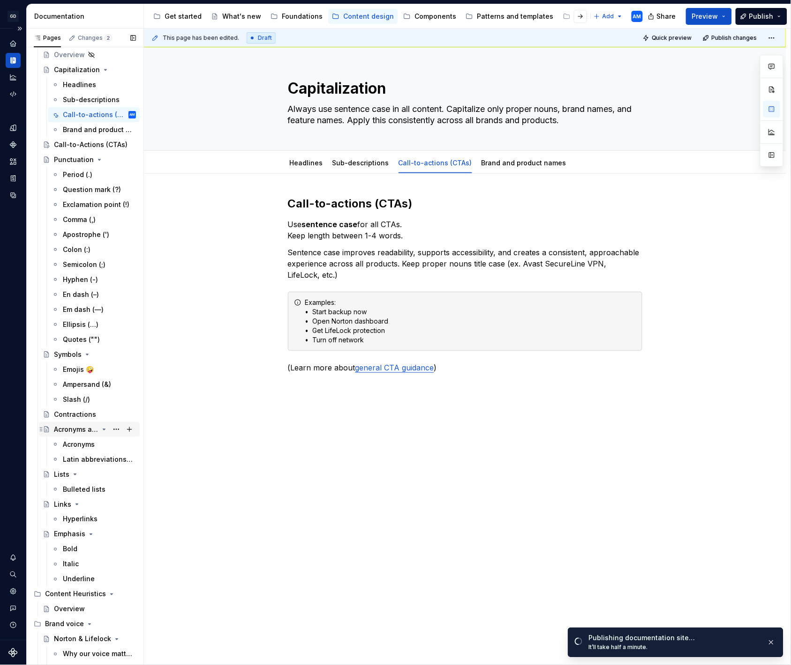
scroll to position [191, 0]
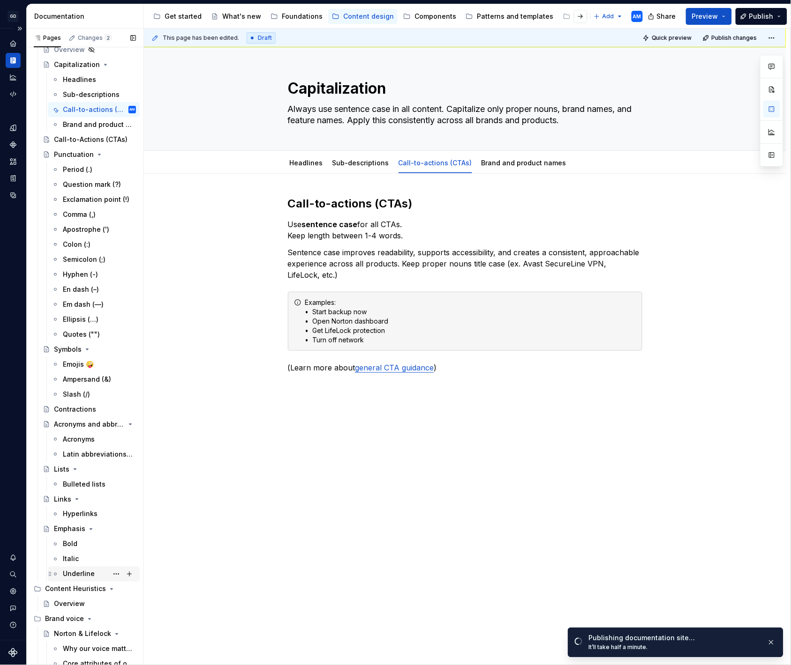
click at [86, 575] on div "Underline" at bounding box center [79, 574] width 32 height 9
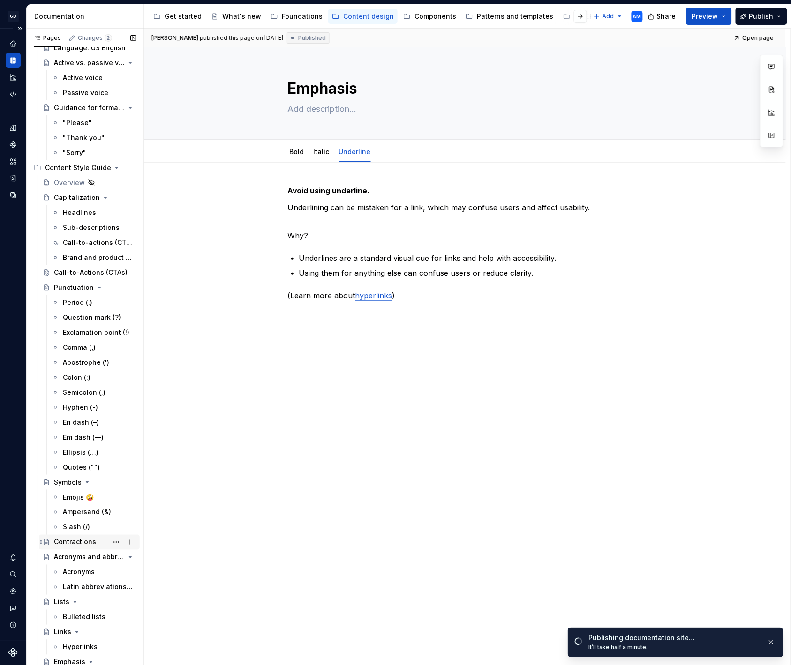
scroll to position [17, 0]
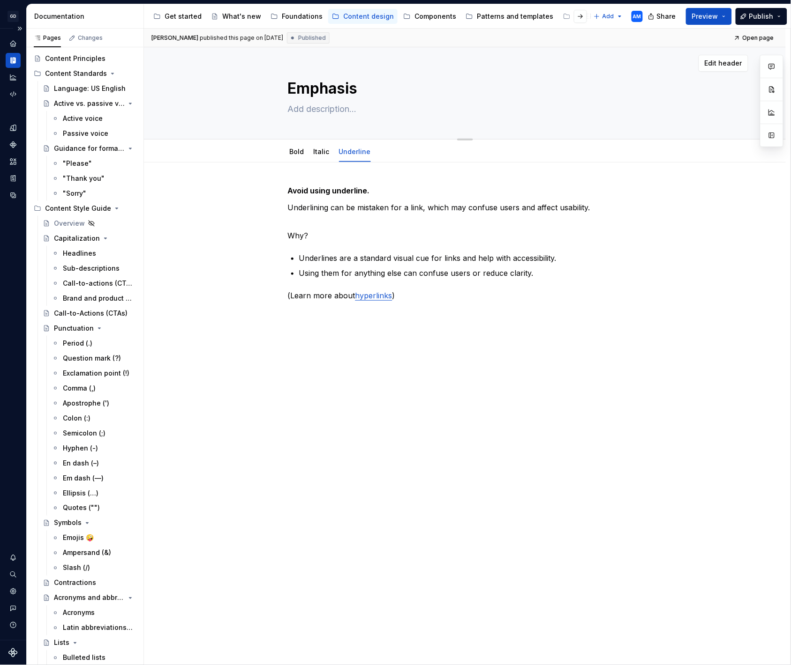
type textarea "*"
